Goal: Information Seeking & Learning: Learn about a topic

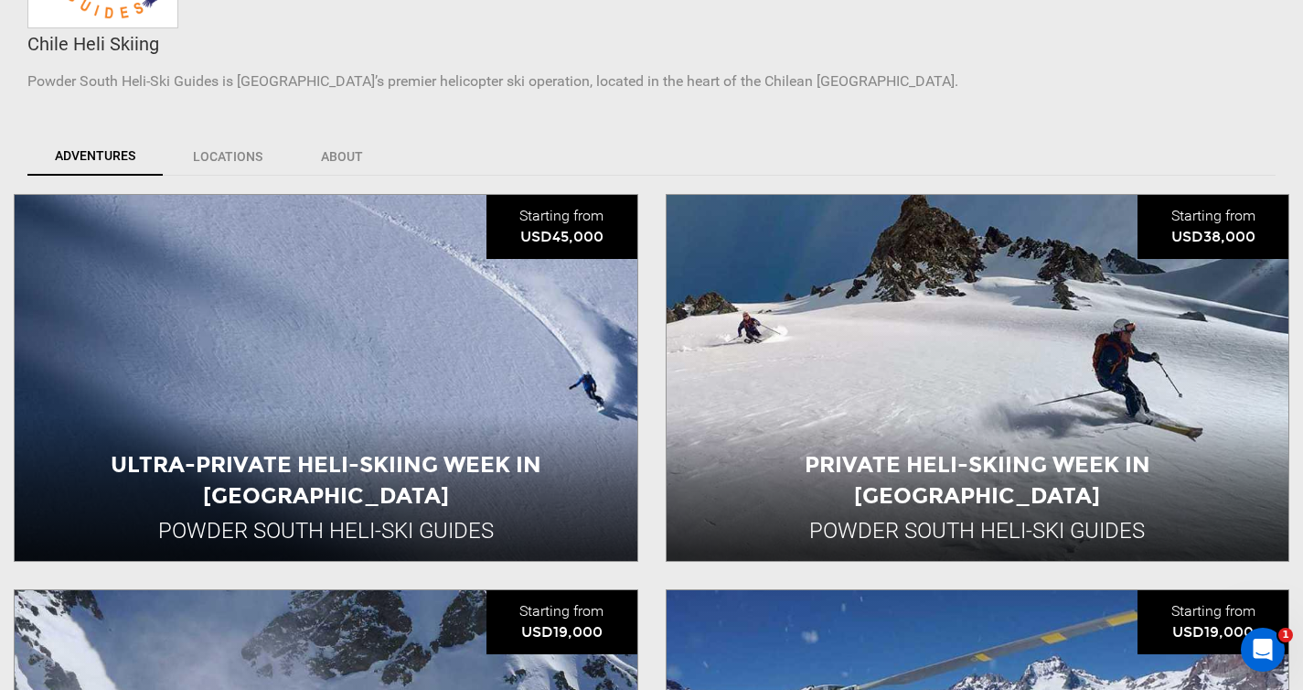
scroll to position [890, 0]
